Goal: Communication & Community: Answer question/provide support

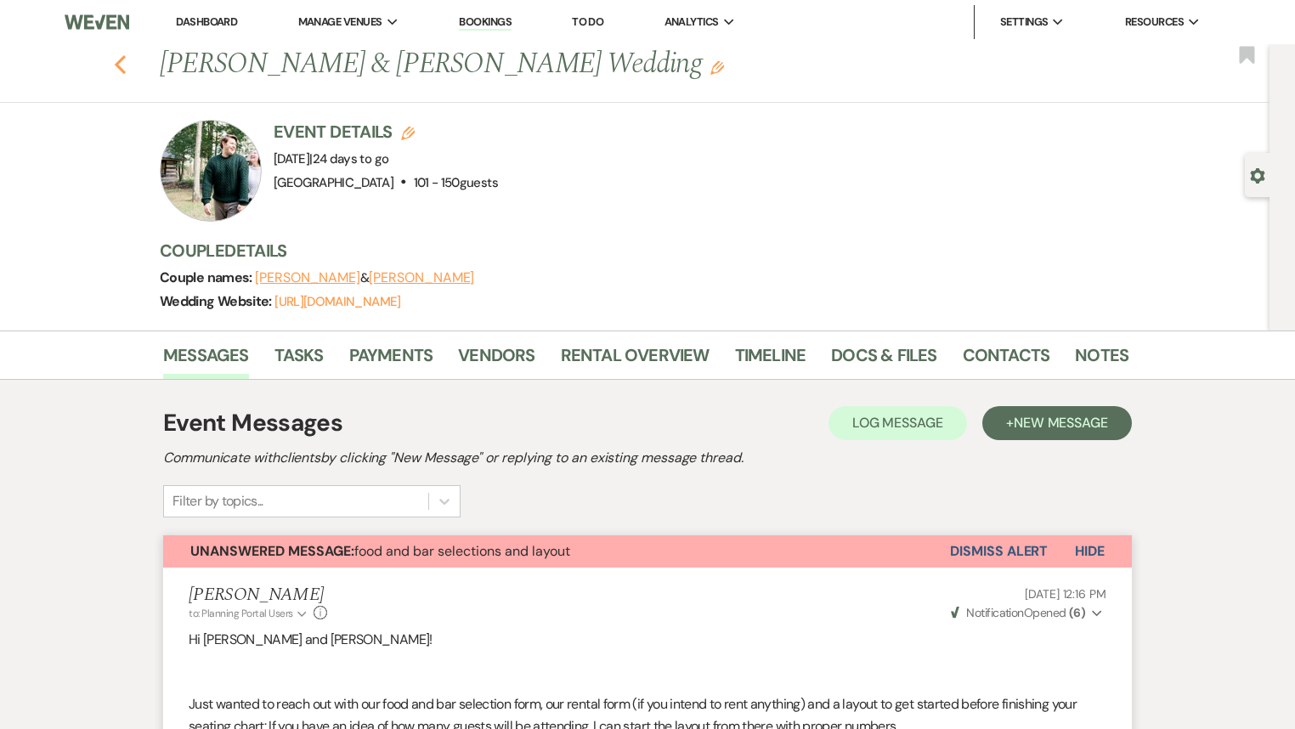
click at [122, 59] on icon "Previous" at bounding box center [120, 64] width 13 height 20
select select "7"
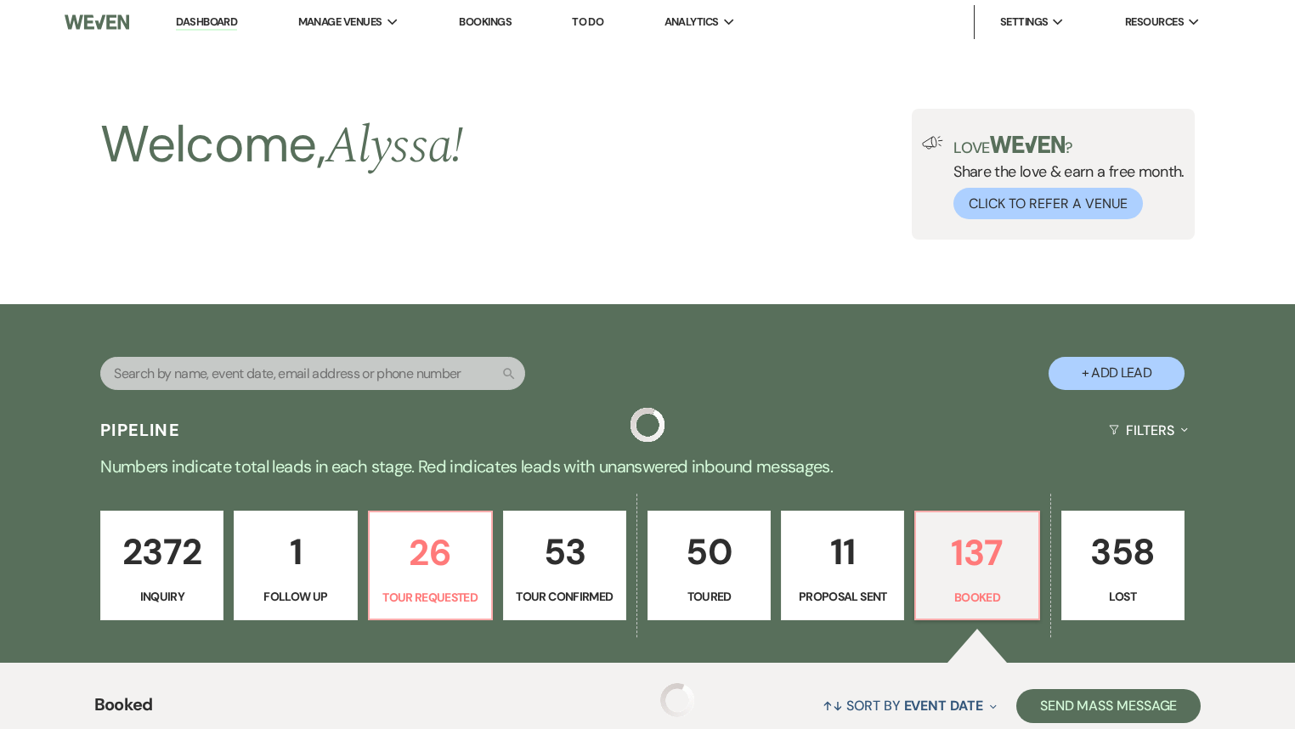
scroll to position [816, 0]
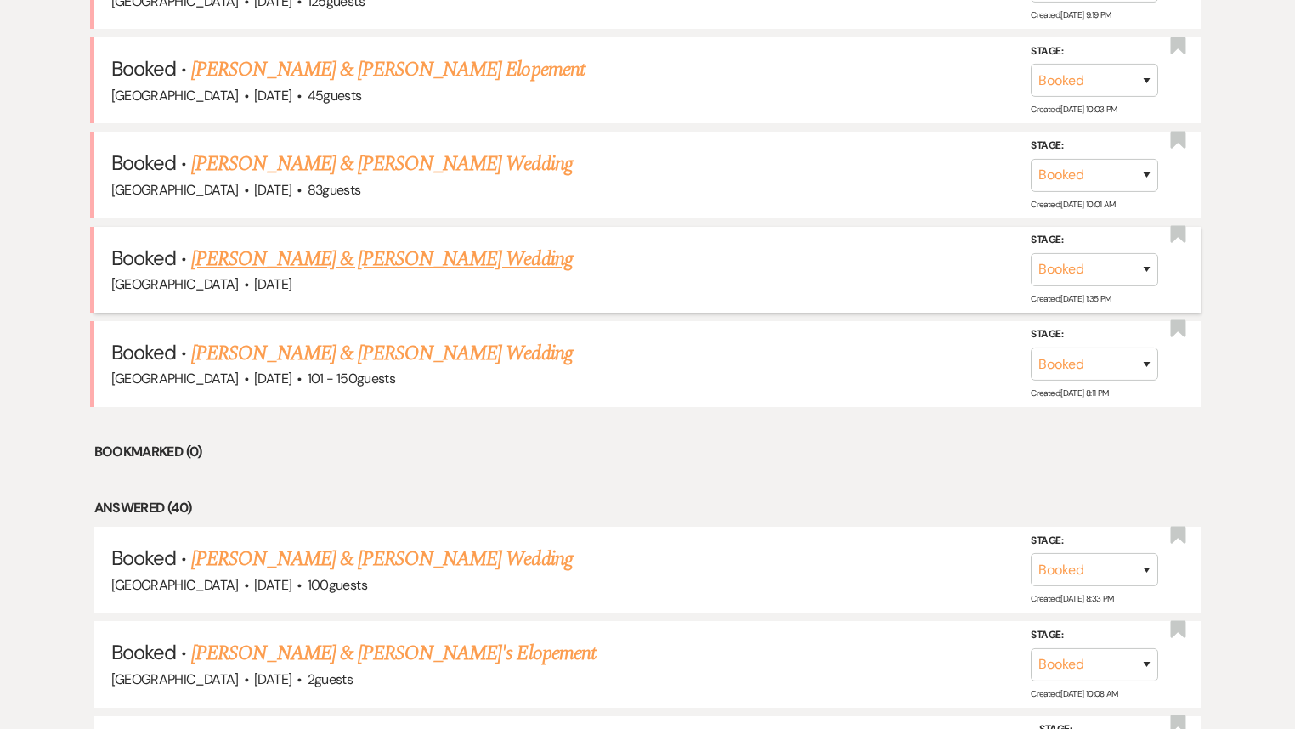
click at [442, 252] on link "[PERSON_NAME] & [PERSON_NAME] Wedding" at bounding box center [381, 259] width 381 height 31
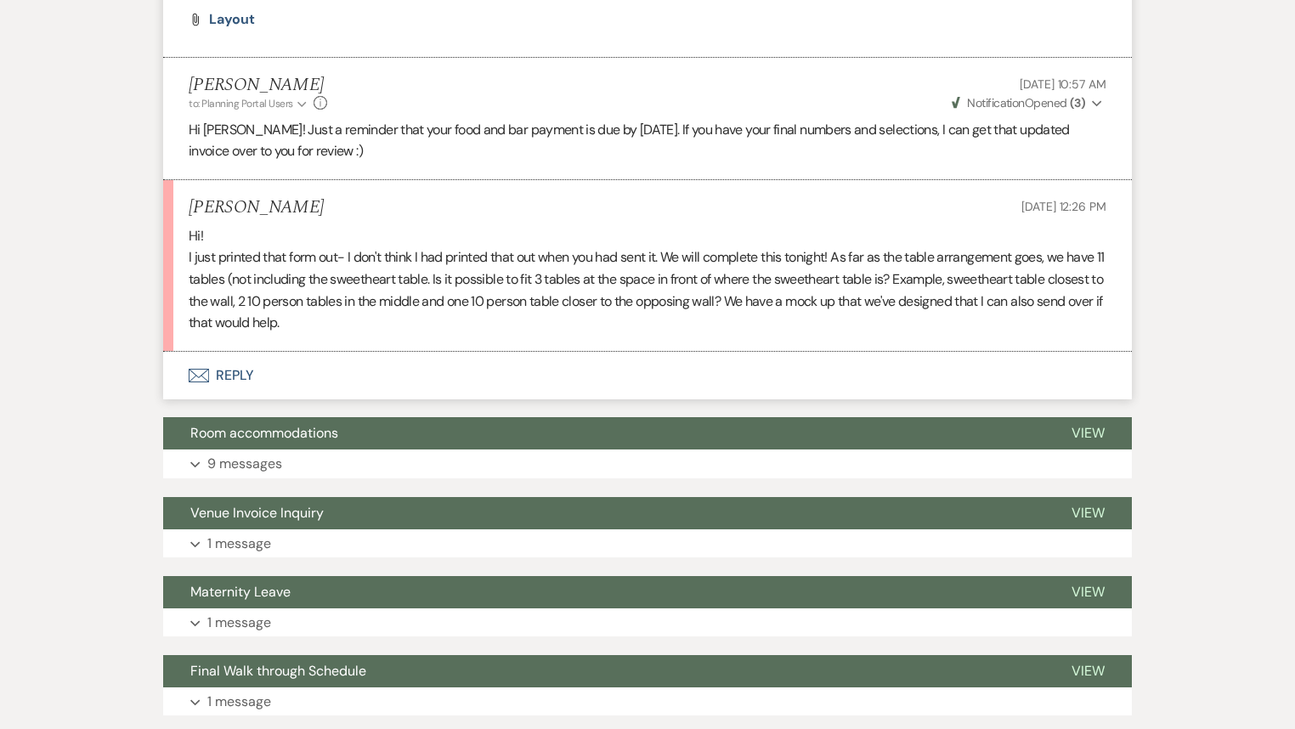
click at [246, 370] on button "Envelope Reply" at bounding box center [647, 376] width 968 height 48
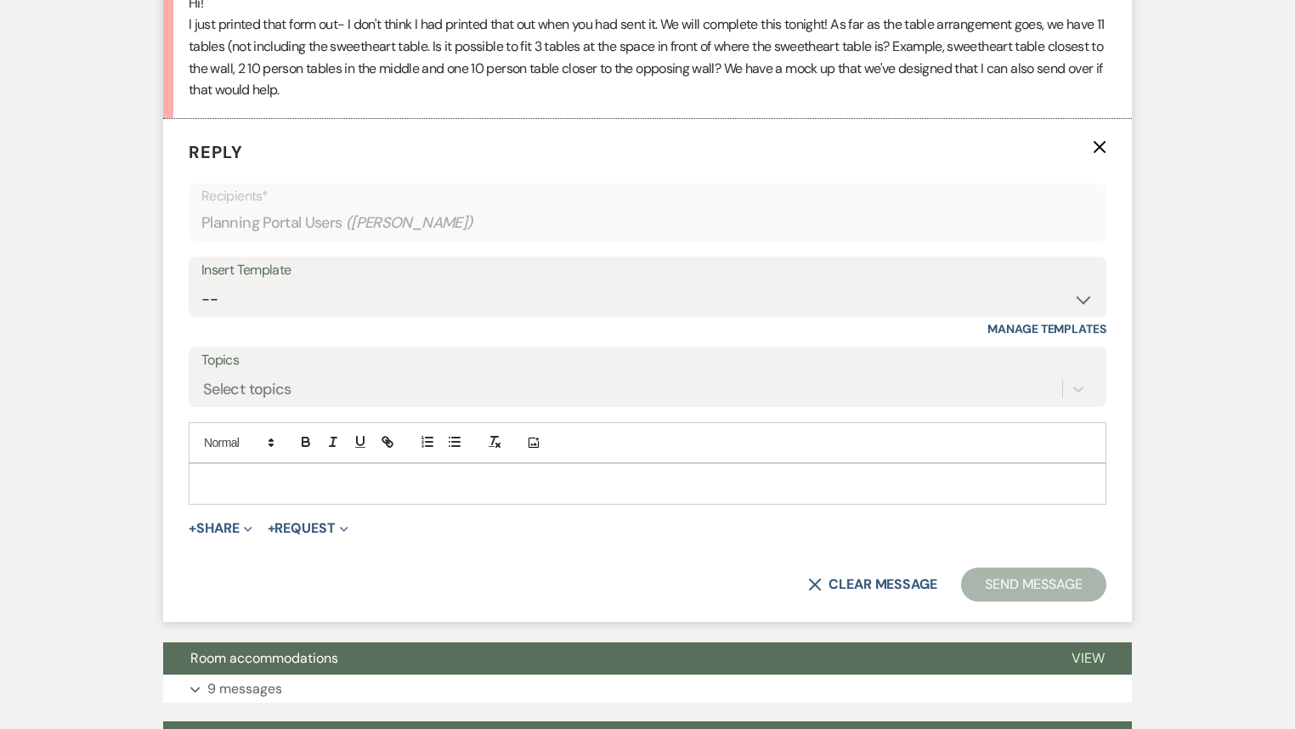
scroll to position [1528, 0]
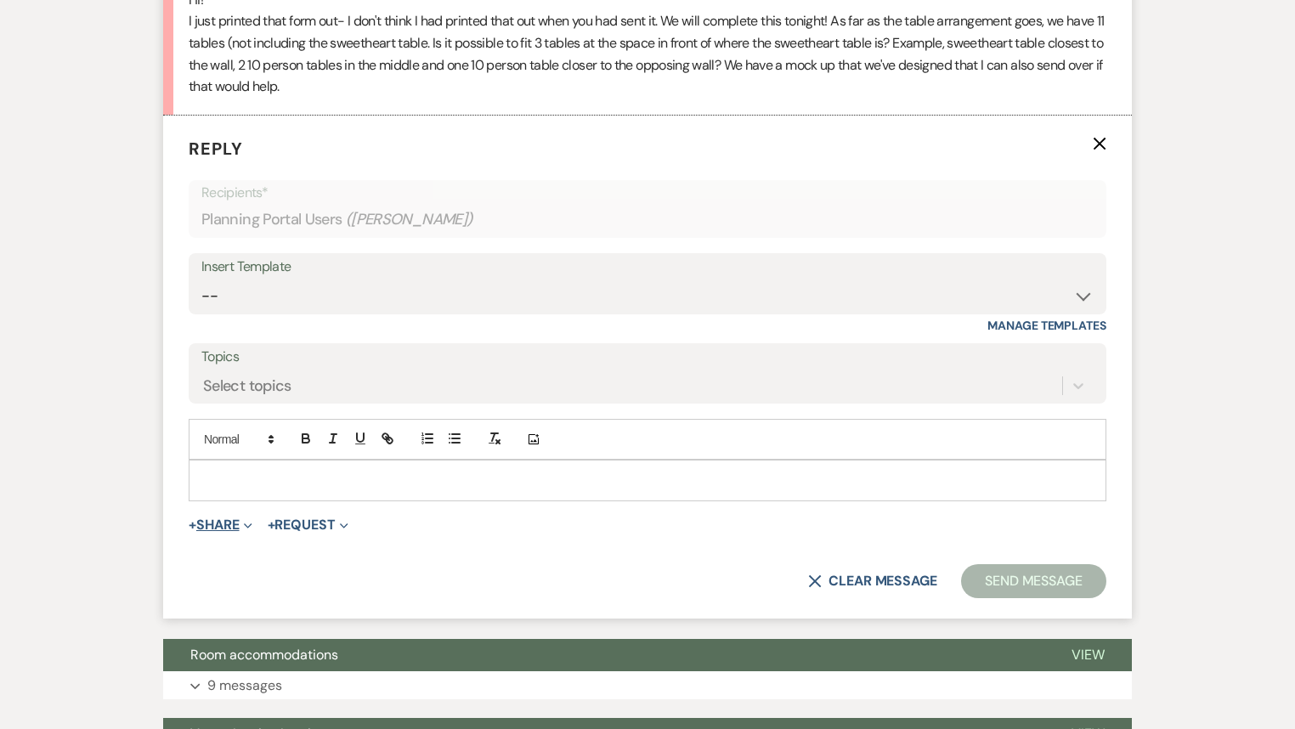
click at [214, 525] on button "+ Share Expand" at bounding box center [221, 525] width 64 height 14
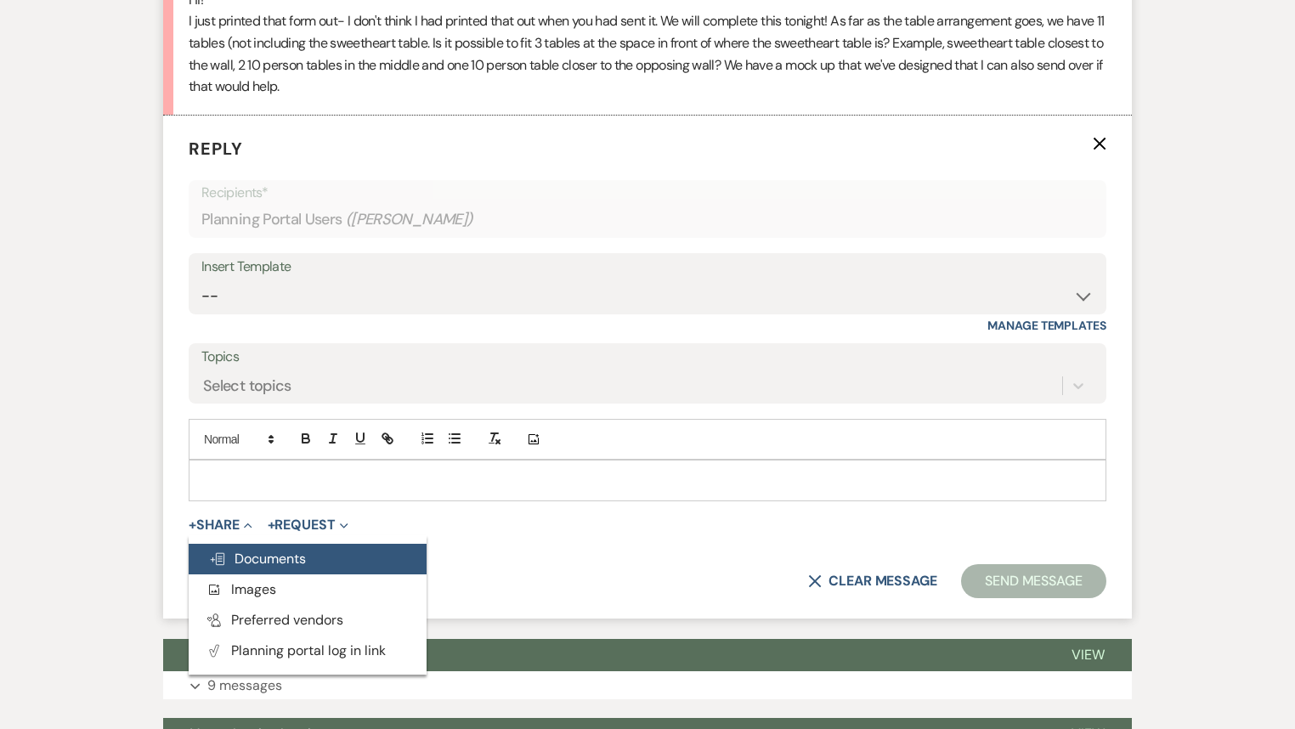
click at [244, 552] on span "Doc Upload Documents" at bounding box center [257, 559] width 97 height 18
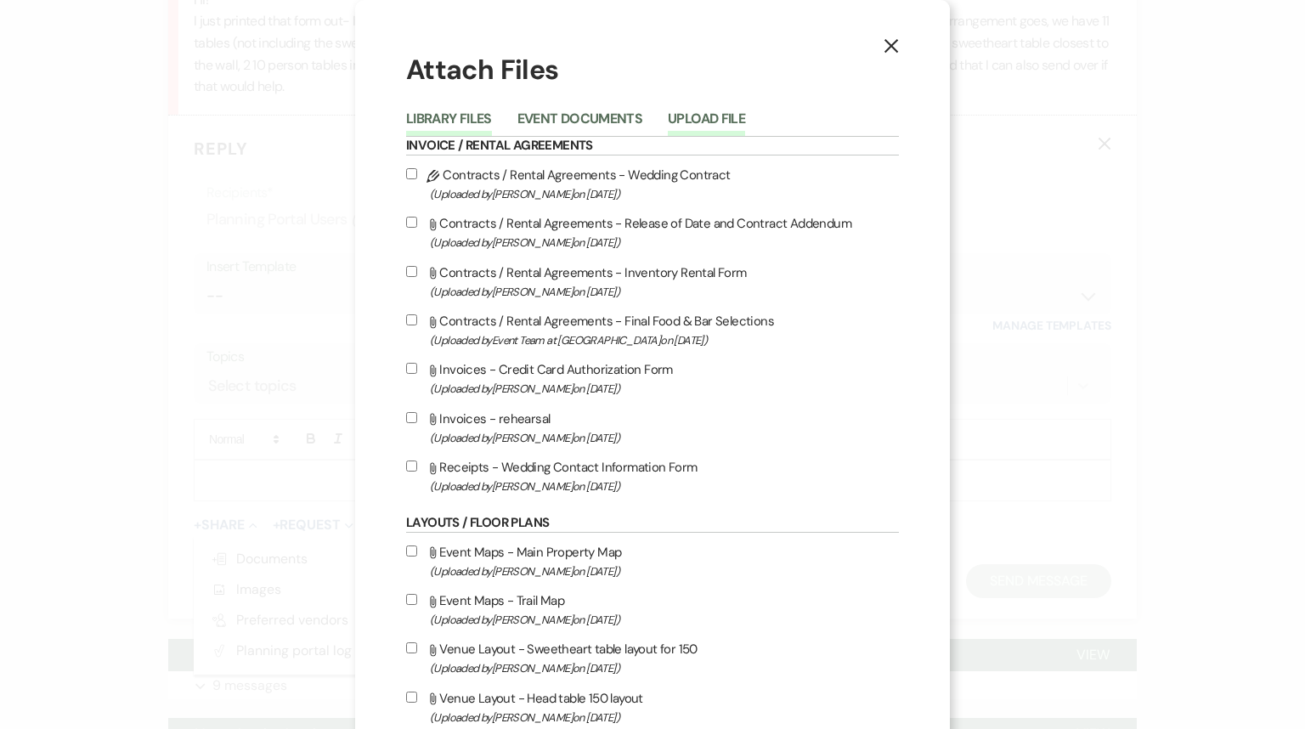
click at [714, 121] on button "Upload File" at bounding box center [706, 124] width 77 height 24
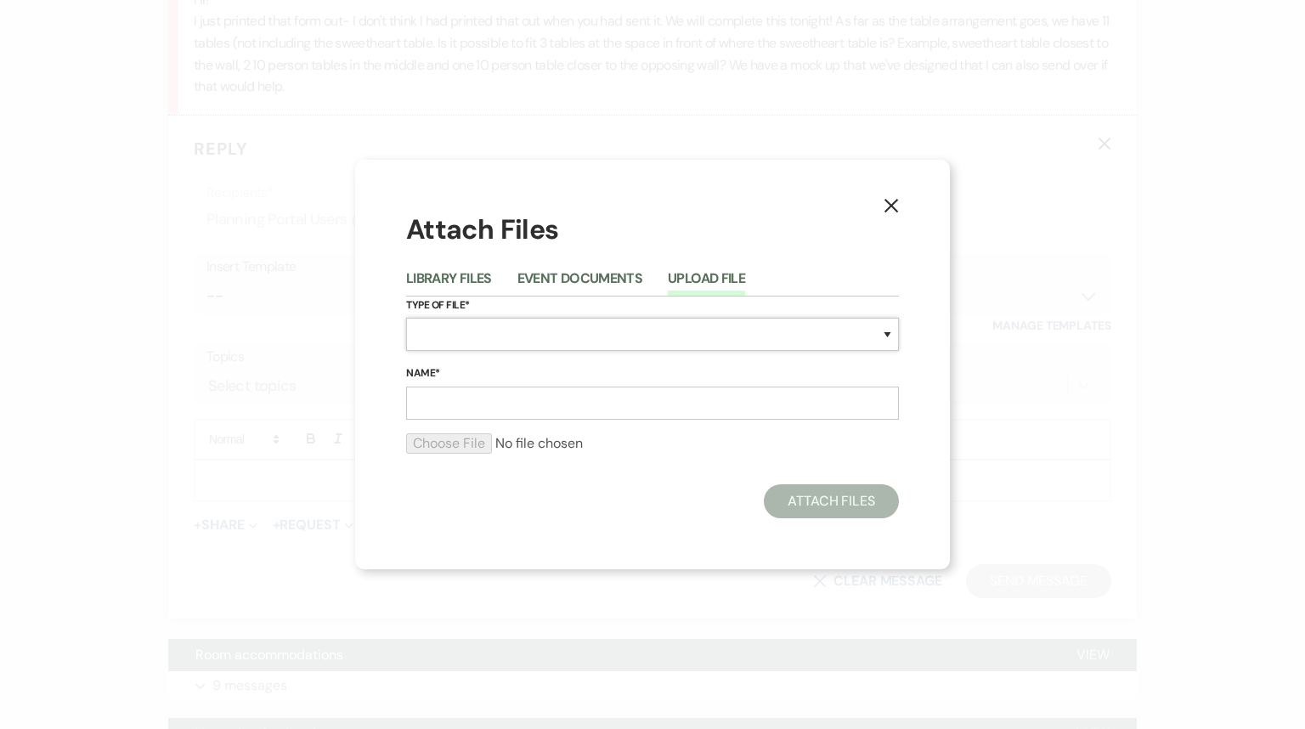
click at [457, 325] on select "Special Event Insurance Vendor Certificate of Insurance Contracts / Rental Agre…" at bounding box center [652, 334] width 493 height 33
select select "24"
click at [406, 318] on select "Special Event Insurance Vendor Certificate of Insurance Contracts / Rental Agre…" at bounding box center [652, 334] width 493 height 33
click at [437, 398] on input "Name*" at bounding box center [652, 403] width 493 height 33
type input "layout"
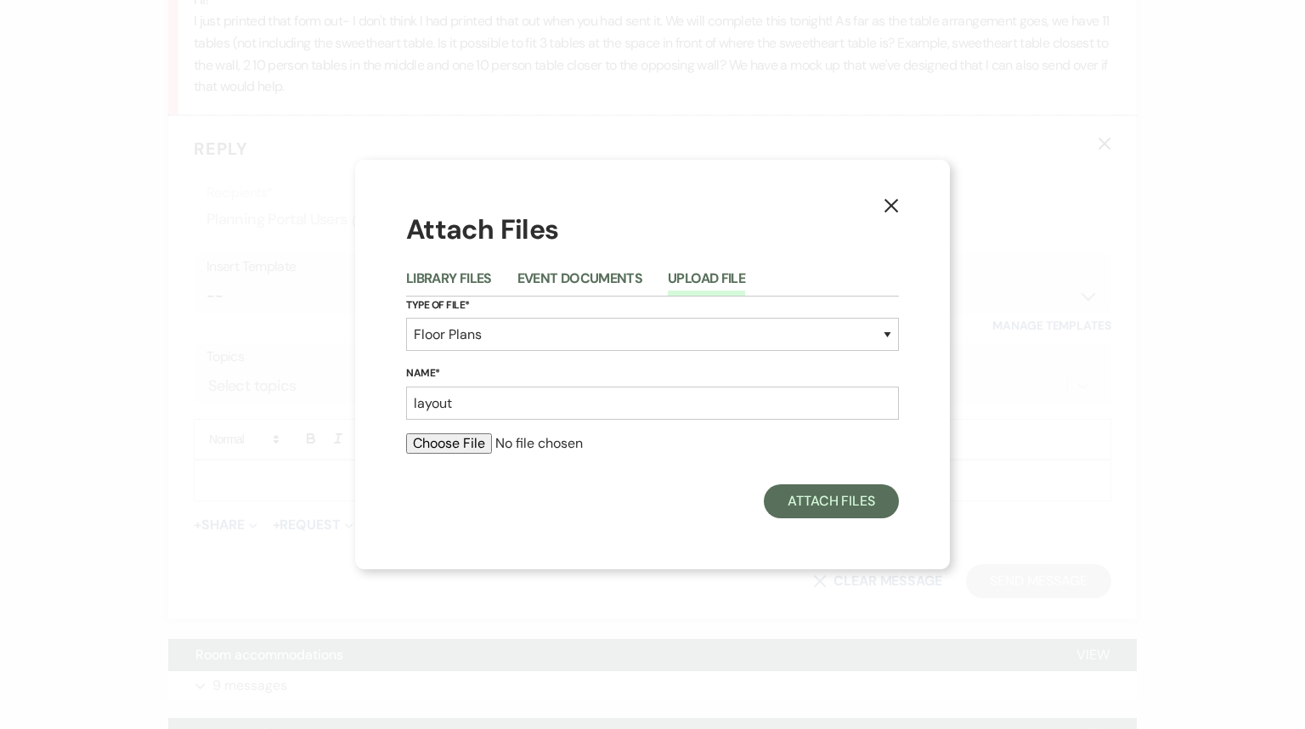
click at [439, 449] on input "file" at bounding box center [652, 443] width 493 height 20
type input "C:\fakepath\l (6).pdf"
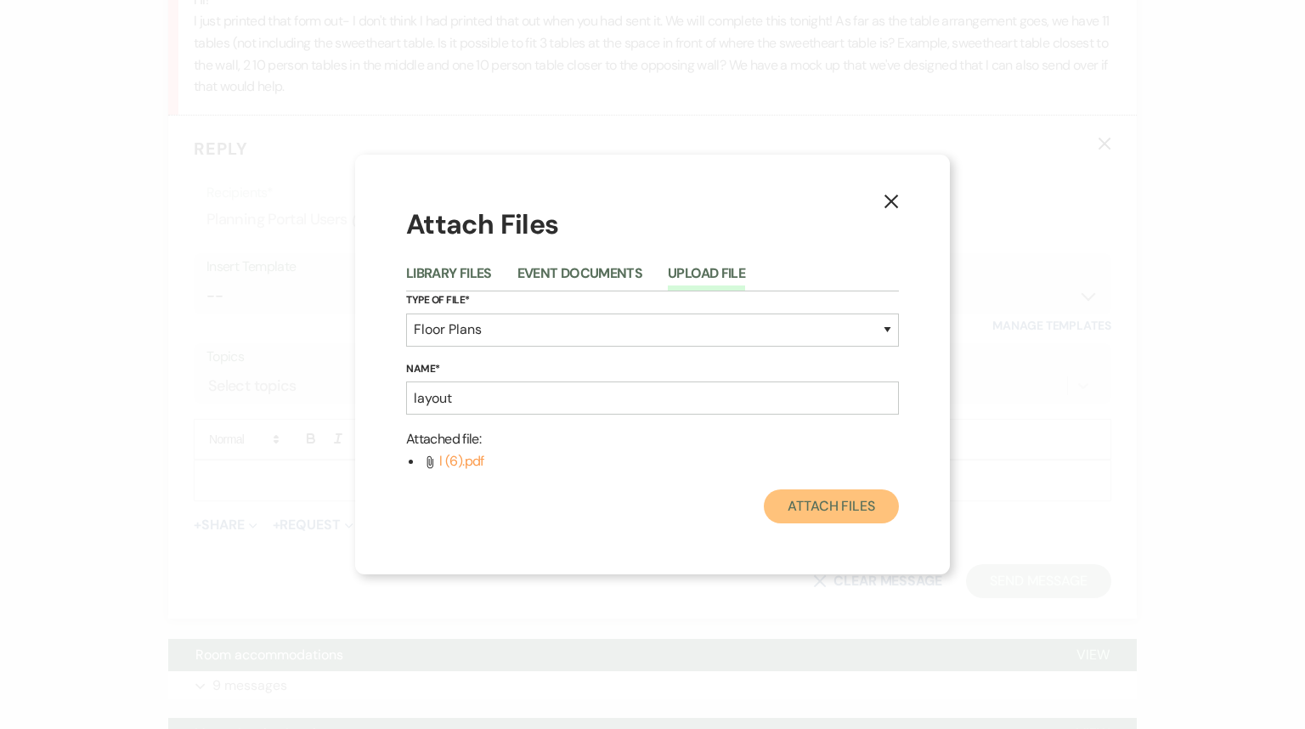
click at [836, 511] on button "Attach Files" at bounding box center [831, 506] width 135 height 34
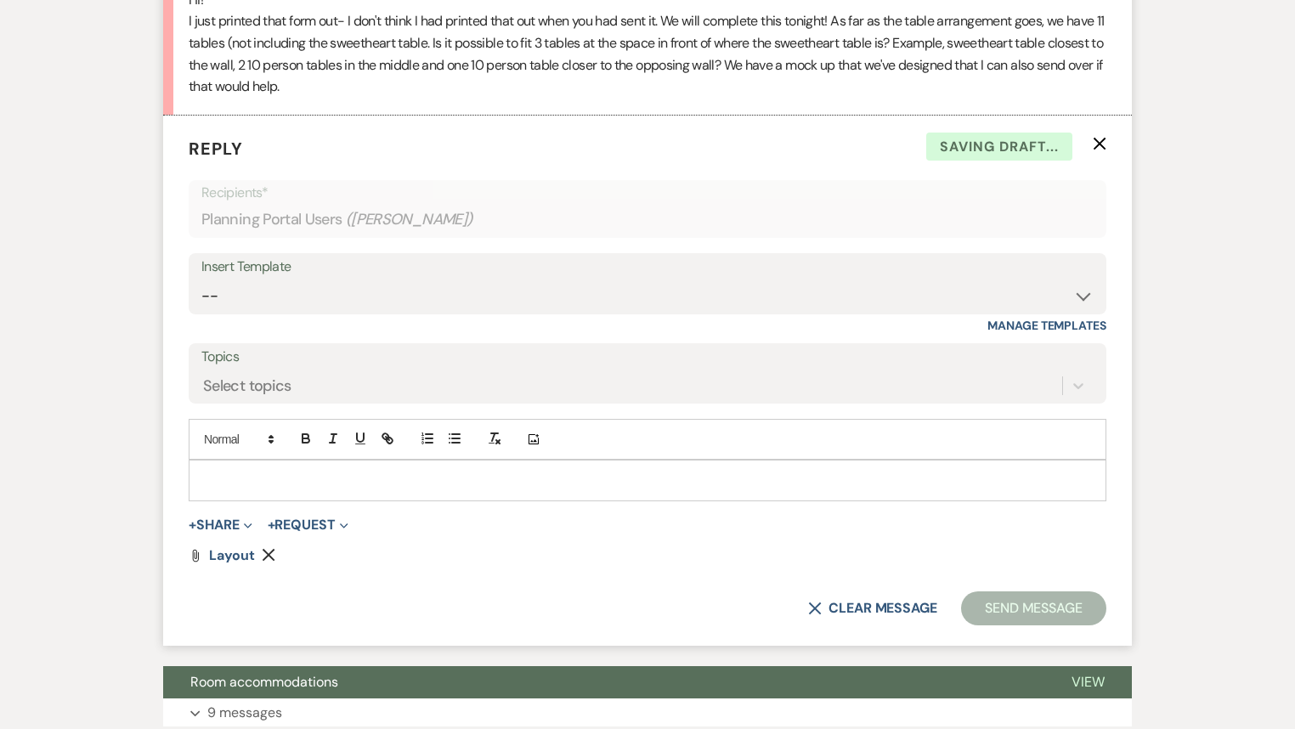
click at [334, 466] on div at bounding box center [647, 479] width 916 height 39
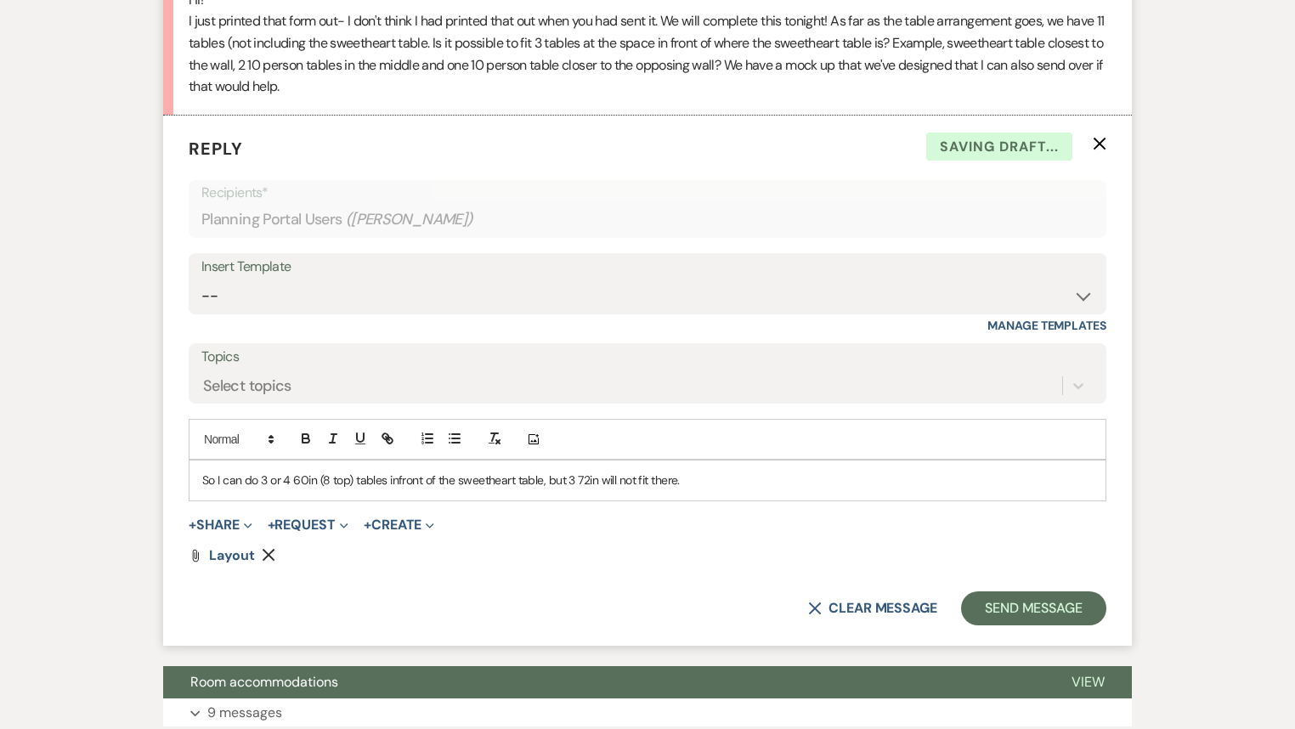
click at [399, 480] on p "So I can do 3 or 4 60in (8 top) tables infront of the sweetheart table, but 3 7…" at bounding box center [647, 480] width 890 height 19
click at [398, 480] on p "So I can do 3 or 4 60in (8 top) tables infront of the sweetheart table, but 3 7…" at bounding box center [647, 480] width 890 height 19
click at [776, 492] on div "So I can do 3 or 4 60in (8 top) tables in front of the sweetheart table, but 3 …" at bounding box center [647, 479] width 916 height 39
drag, startPoint x: 840, startPoint y: 480, endPoint x: 788, endPoint y: 483, distance: 51.9
click at [787, 481] on p "So I can do 3 or 4 60in (8 top) tables in front of the sweetheart table, but 3 …" at bounding box center [647, 480] width 890 height 19
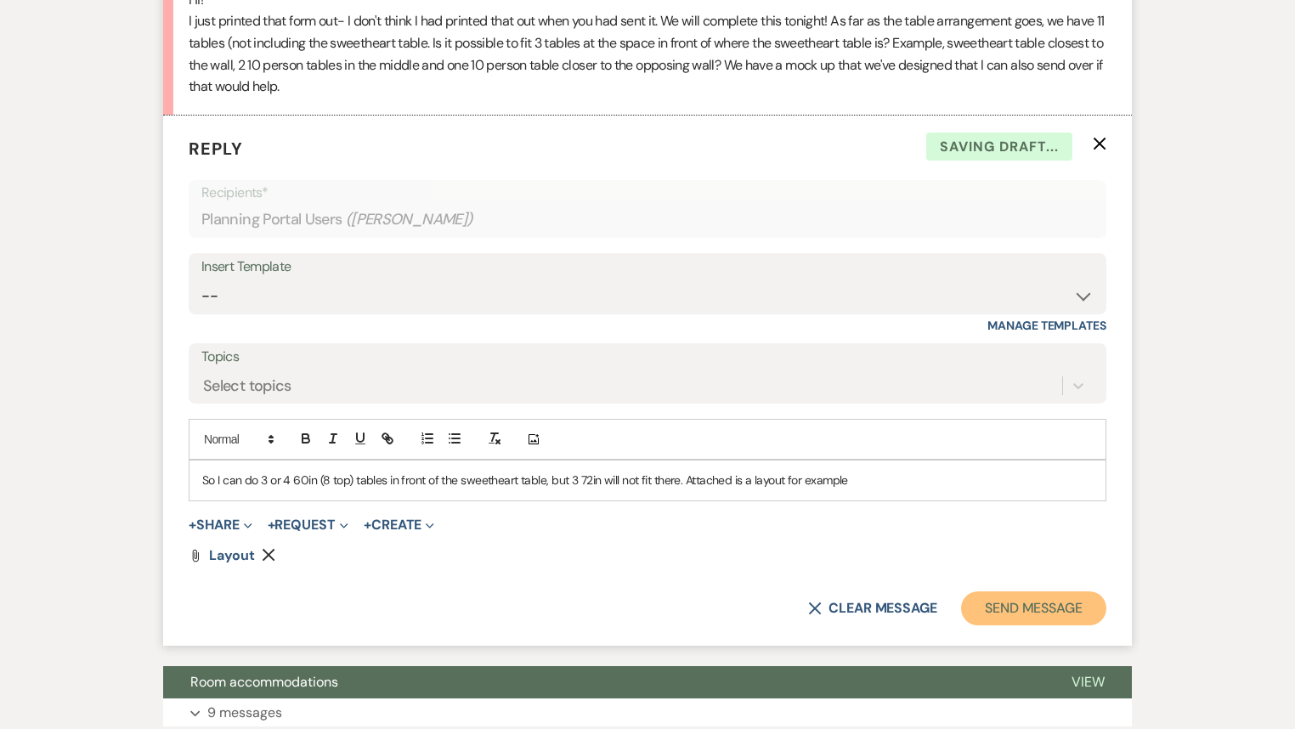
click at [1054, 599] on button "Send Message" at bounding box center [1033, 608] width 145 height 34
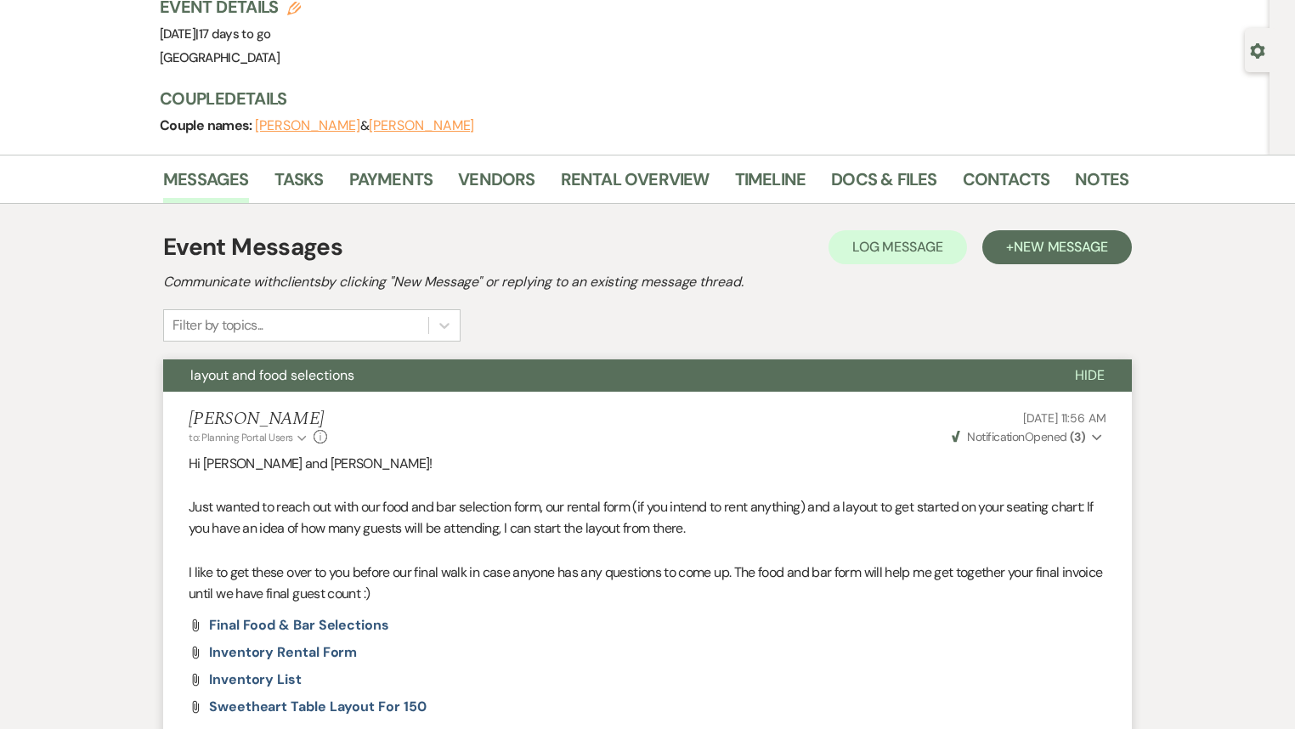
scroll to position [0, 0]
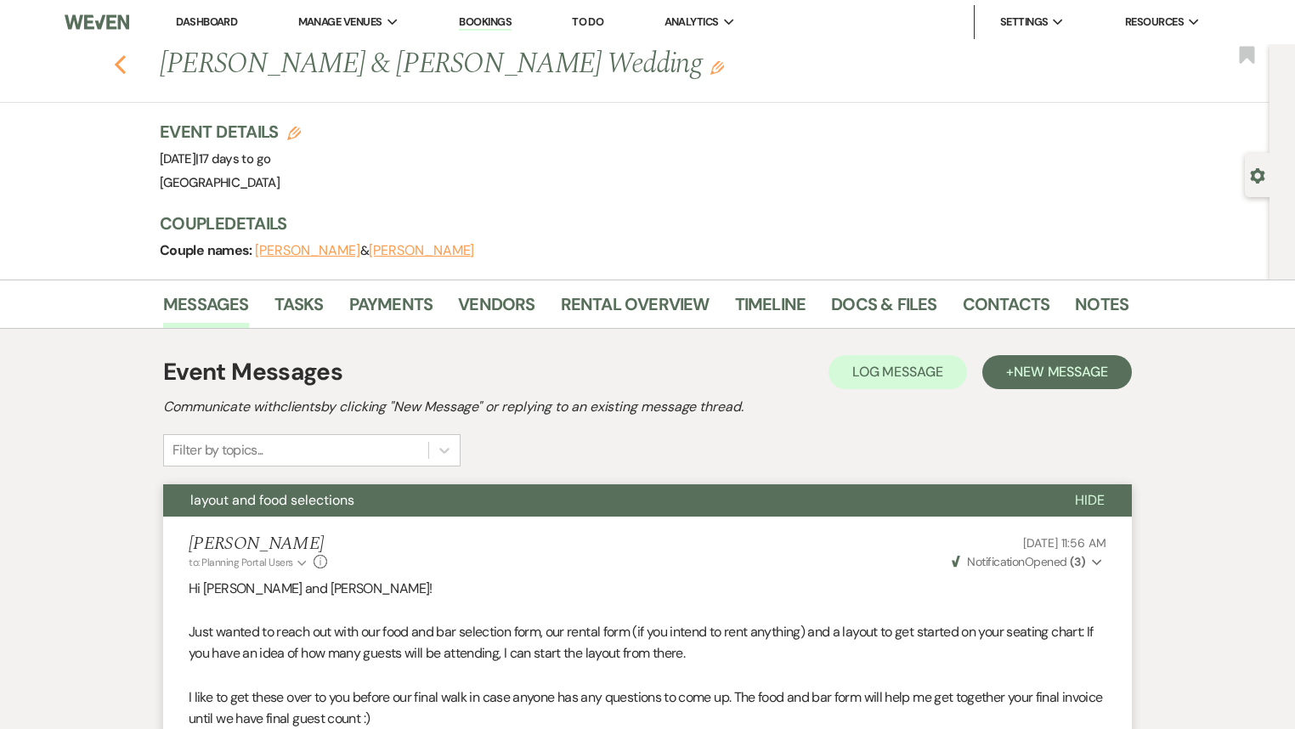
click at [126, 70] on use "button" at bounding box center [120, 64] width 11 height 19
select select "7"
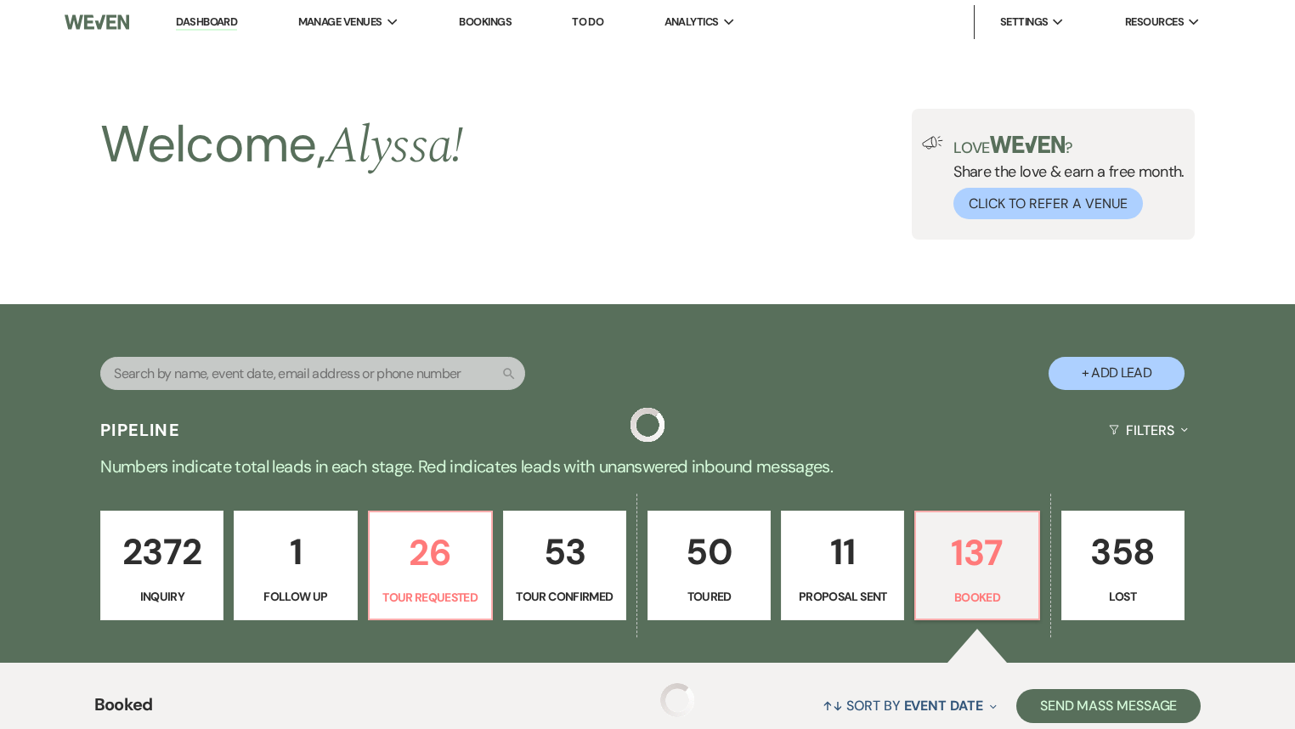
scroll to position [816, 0]
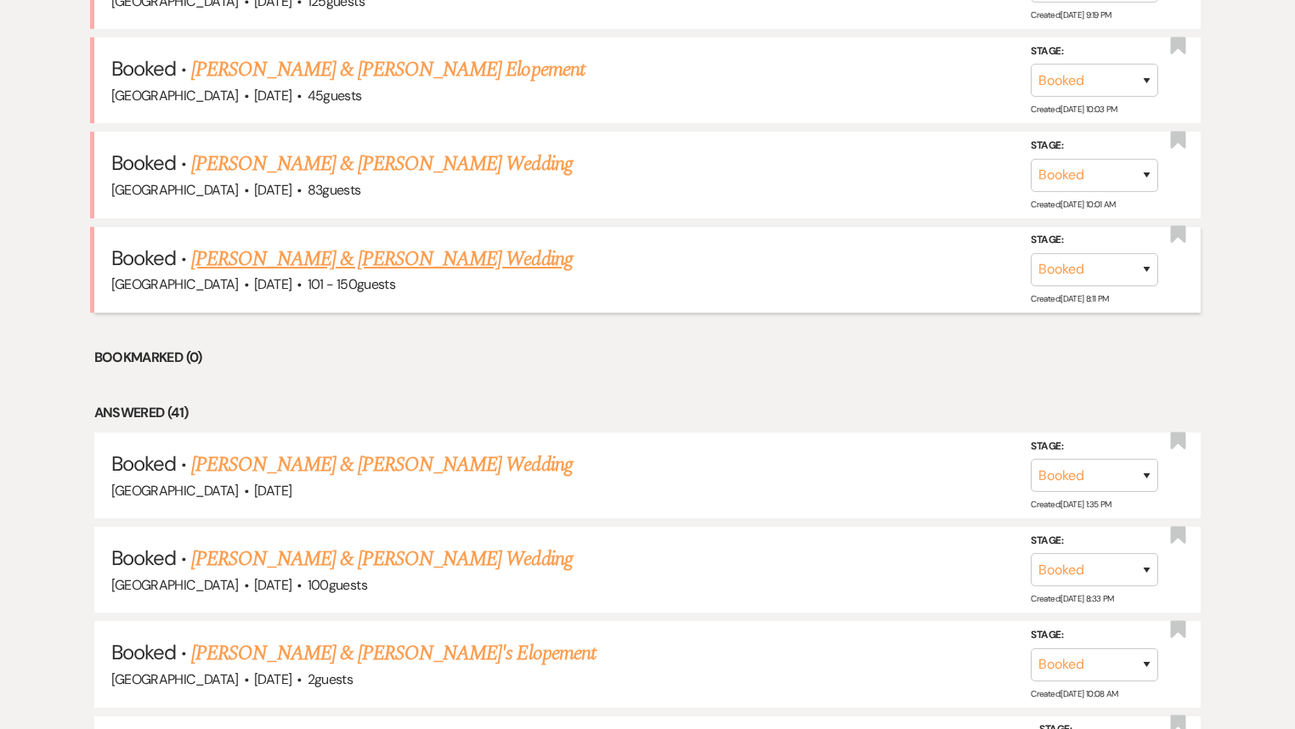
click at [447, 262] on link "[PERSON_NAME] & [PERSON_NAME] Wedding" at bounding box center [381, 259] width 381 height 31
